Goal: Task Accomplishment & Management: Manage account settings

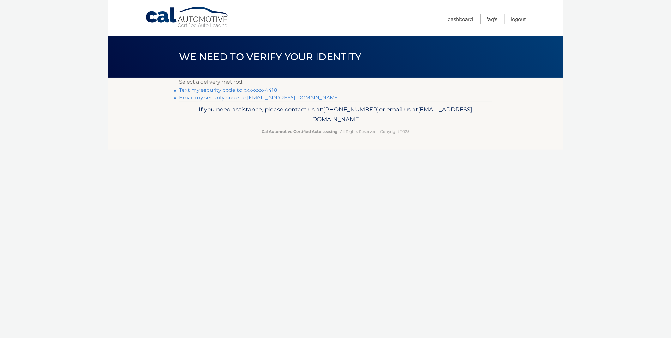
click at [234, 89] on link "Text my security code to xxx-xxx-4418" at bounding box center [228, 90] width 98 height 6
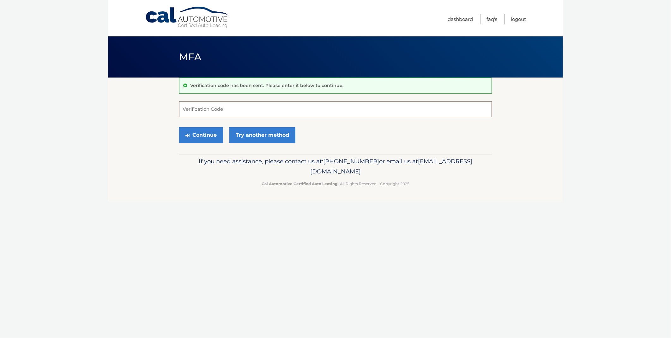
click at [214, 107] on input "Verification Code" at bounding box center [335, 109] width 313 height 16
type input "977840"
click at [204, 138] on button "Continue" at bounding box center [201, 135] width 44 height 16
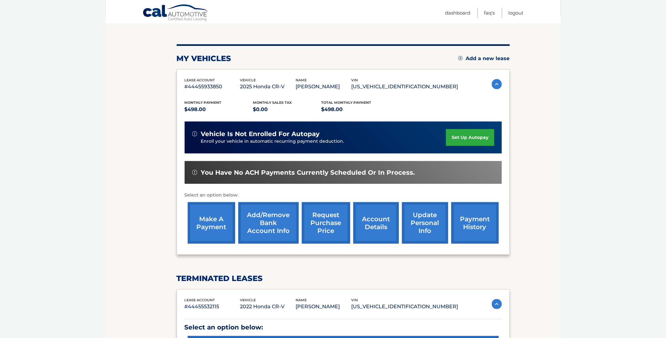
scroll to position [70, 0]
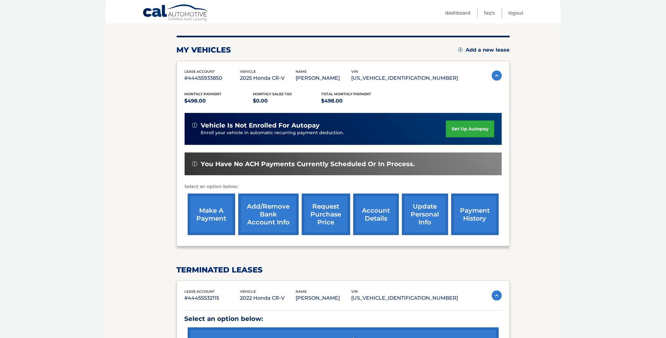
click at [207, 214] on link "make a payment" at bounding box center [211, 213] width 47 height 41
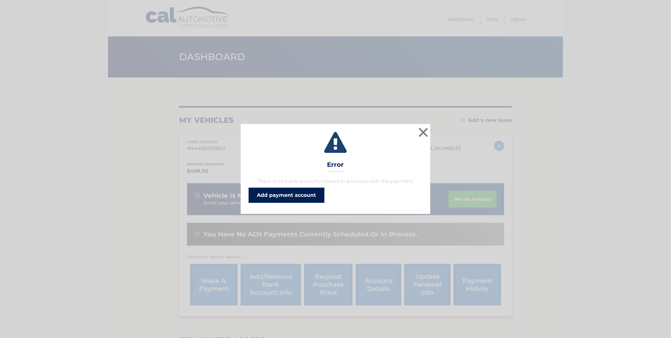
click at [279, 195] on link "Add payment account" at bounding box center [287, 194] width 76 height 15
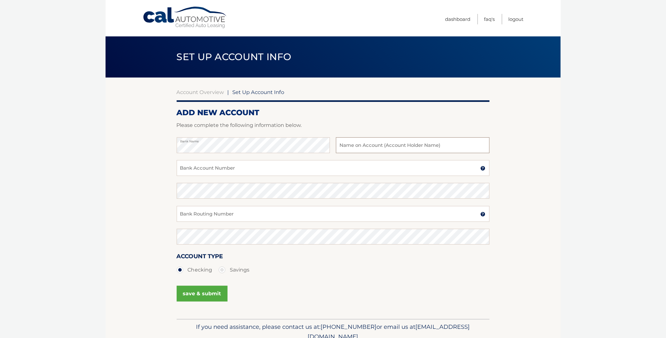
click at [366, 147] on input "text" at bounding box center [412, 145] width 153 height 16
type input "Jaime Vallecilla"
click at [229, 163] on input "Bank Account Number" at bounding box center [333, 168] width 313 height 16
type input "004252012113"
click at [188, 214] on input "Bank Routing Number" at bounding box center [333, 214] width 313 height 16
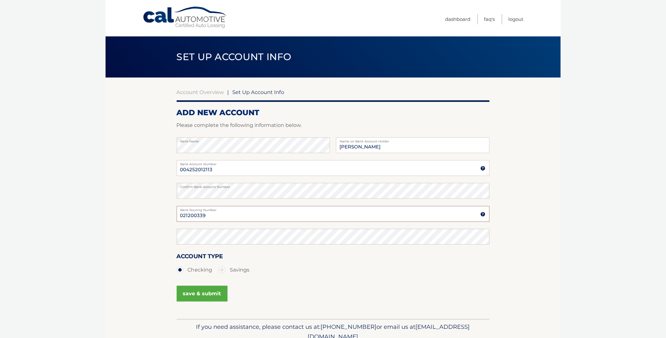
type input "021200339"
click at [193, 296] on button "save & submit" at bounding box center [202, 293] width 51 height 16
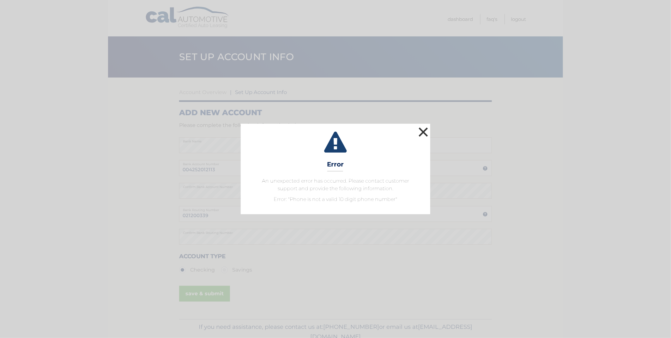
click at [426, 131] on button "×" at bounding box center [423, 131] width 13 height 13
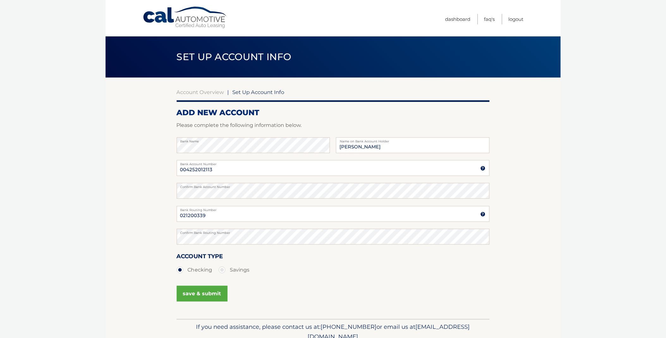
click at [195, 293] on button "save & submit" at bounding box center [202, 293] width 51 height 16
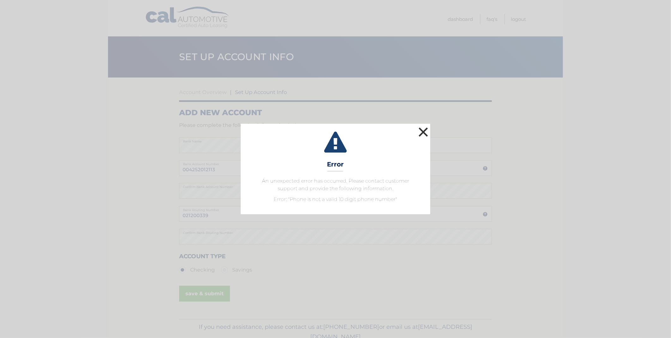
click at [425, 130] on button "×" at bounding box center [423, 131] width 13 height 13
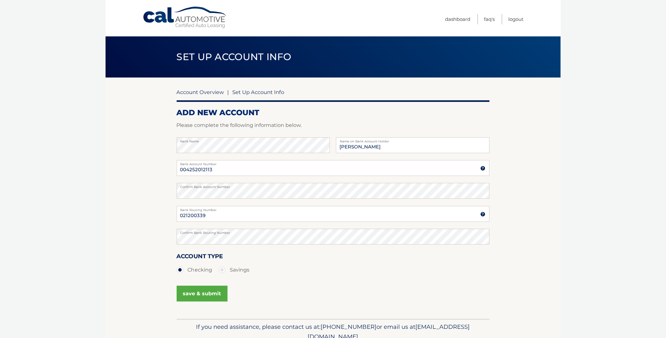
click at [206, 92] on link "Account Overview" at bounding box center [200, 92] width 47 height 6
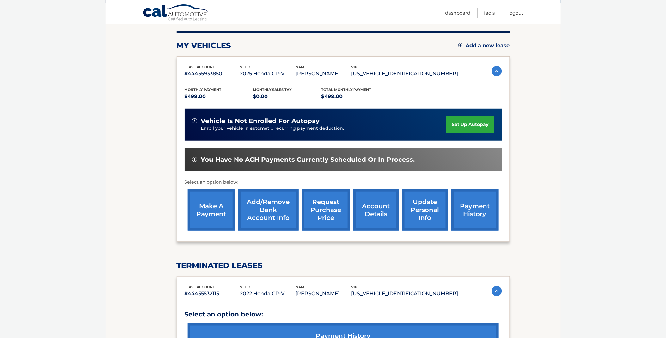
scroll to position [51, 0]
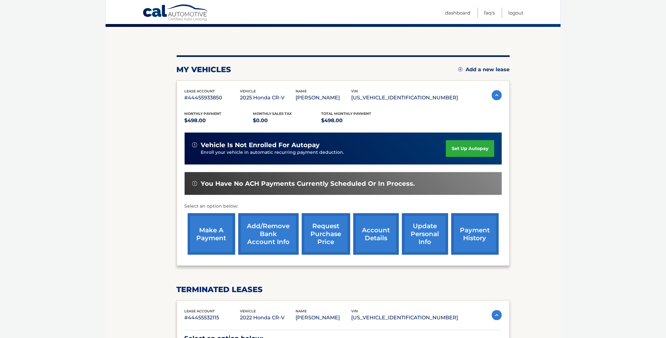
click at [493, 95] on img at bounding box center [497, 95] width 10 height 10
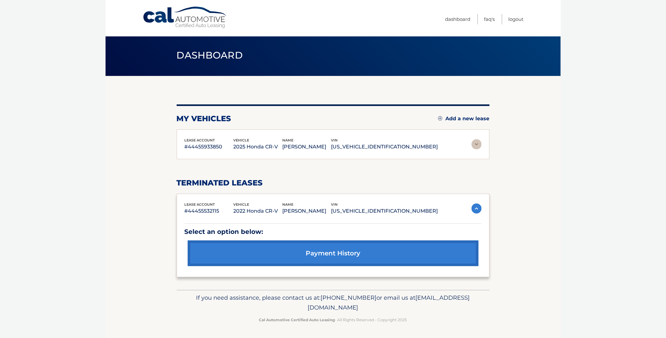
scroll to position [1, 0]
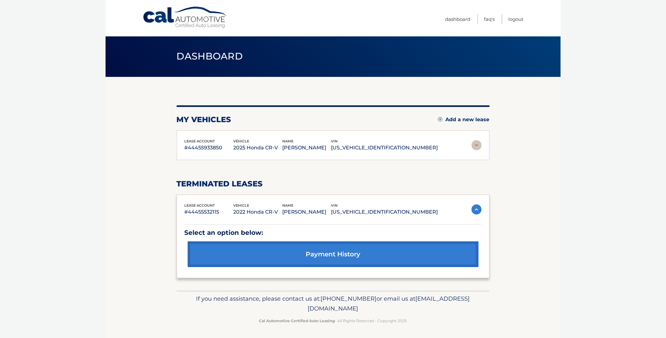
click at [477, 144] on img at bounding box center [477, 145] width 10 height 10
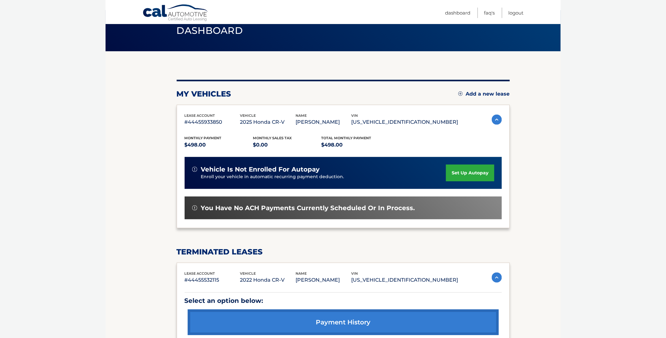
scroll to position [51, 0]
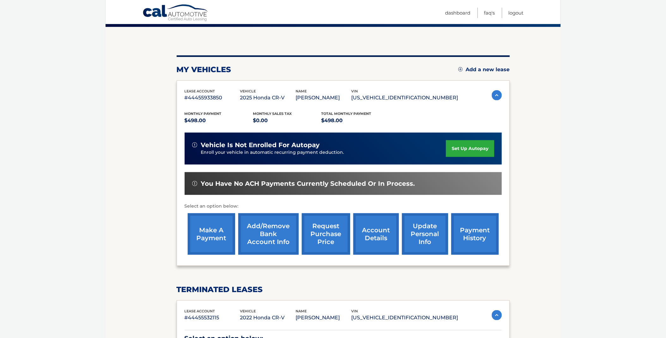
click at [210, 235] on link "make a payment" at bounding box center [211, 233] width 47 height 41
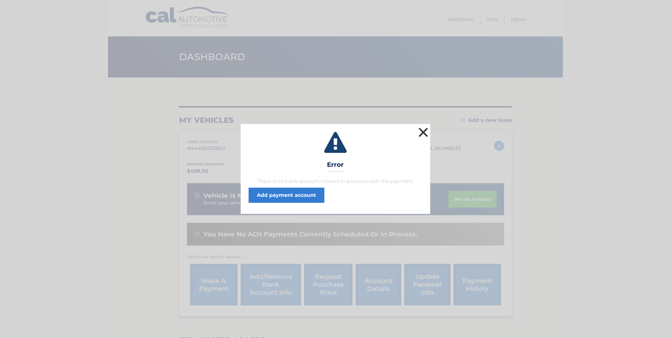
click at [425, 134] on button "×" at bounding box center [423, 132] width 13 height 13
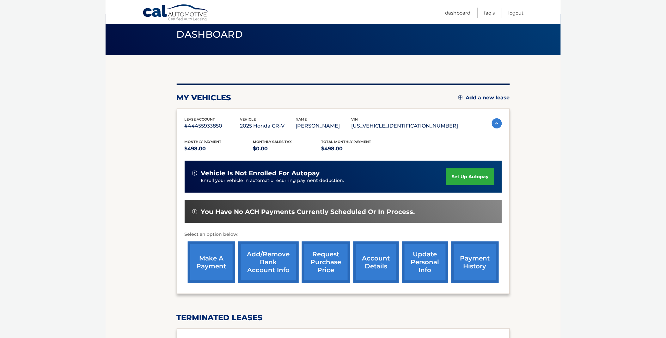
scroll to position [35, 0]
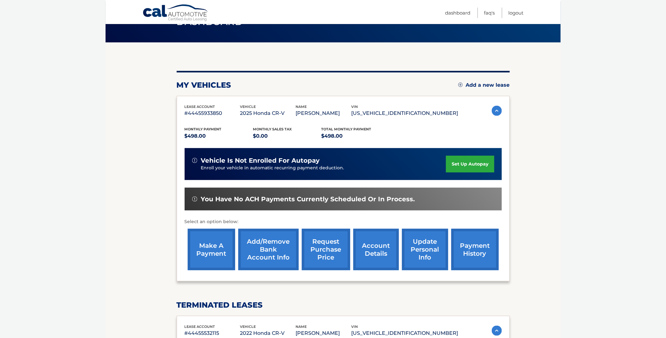
click at [272, 245] on link "Add/Remove bank account info" at bounding box center [268, 248] width 60 height 41
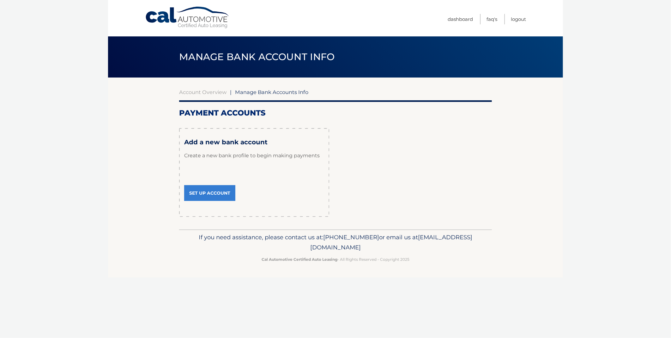
click at [205, 193] on link "Set Up Account" at bounding box center [209, 193] width 51 height 16
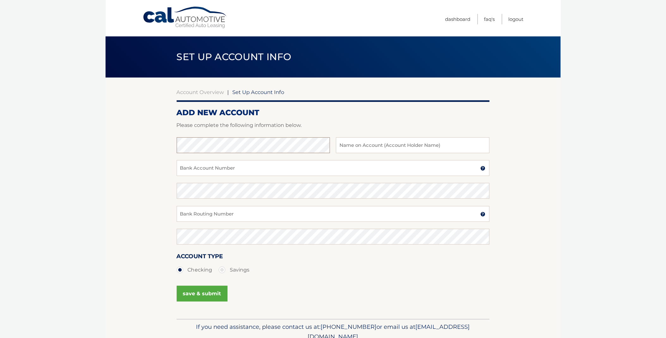
type input "[PERSON_NAME]"
type input "004252012113"
click at [201, 215] on input "Bank Routing Number" at bounding box center [333, 214] width 313 height 16
type input "021200339"
click at [198, 293] on button "save & submit" at bounding box center [202, 293] width 51 height 16
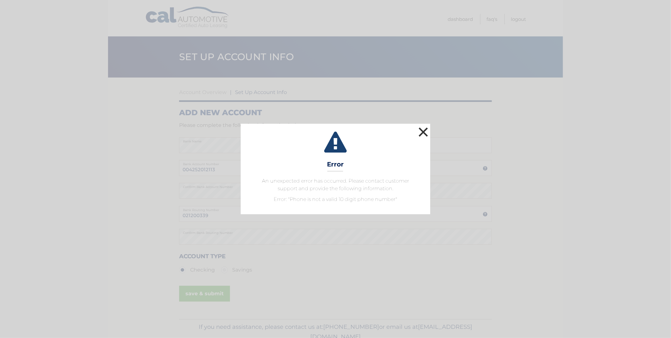
click at [423, 131] on button "×" at bounding box center [423, 131] width 13 height 13
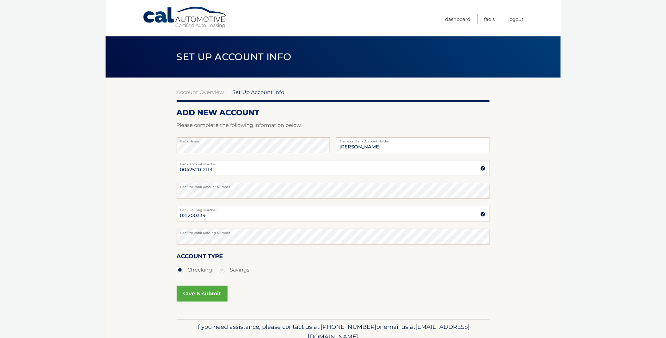
click at [196, 295] on button "save & submit" at bounding box center [202, 293] width 51 height 16
